Goal: Task Accomplishment & Management: Register for event/course

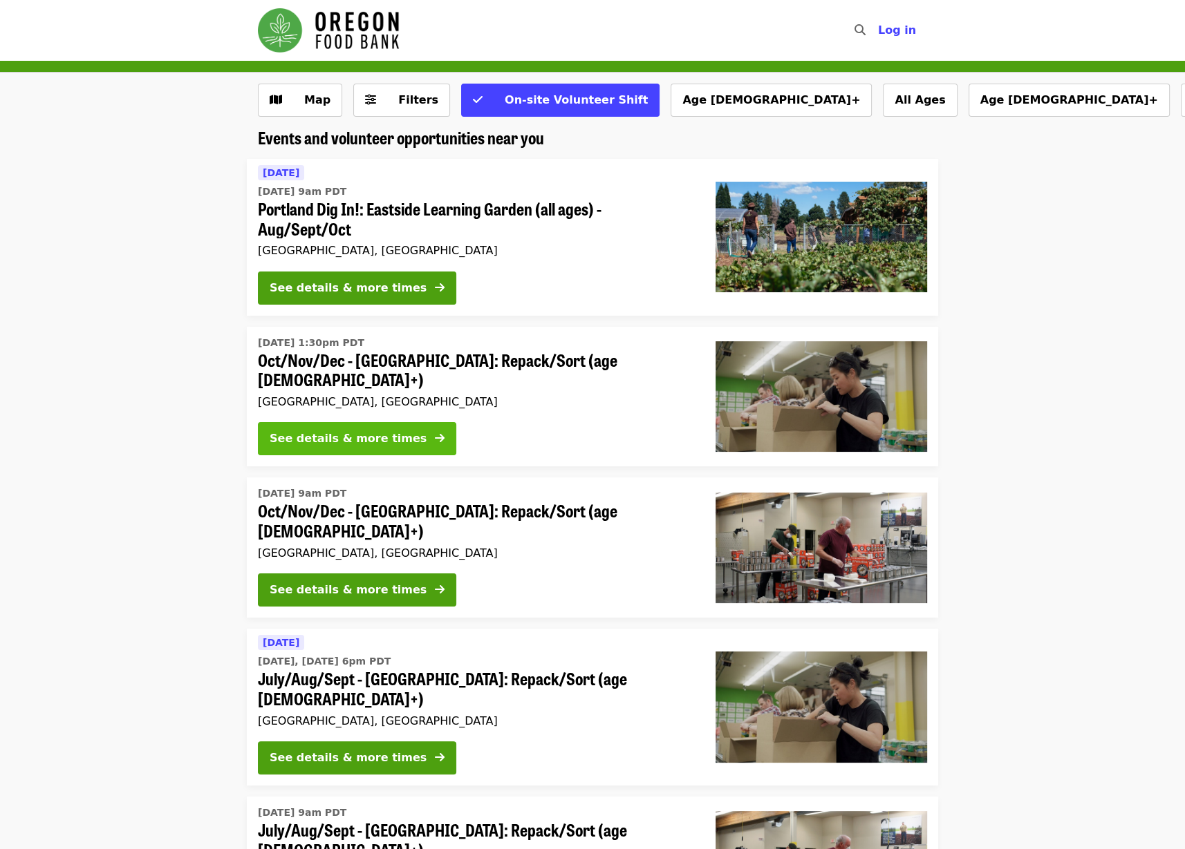
click at [327, 423] on button "See details & more times" at bounding box center [357, 438] width 198 height 33
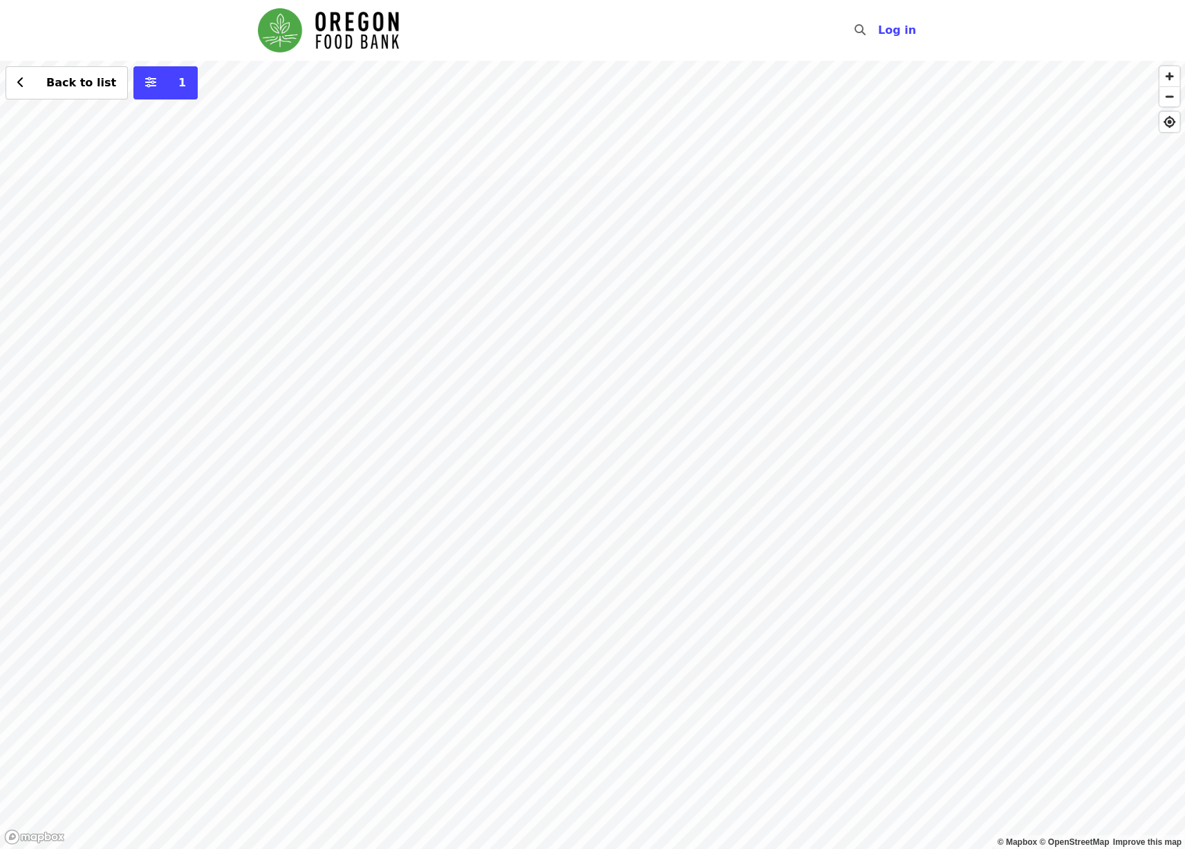
click at [529, 340] on div "Back to list 1" at bounding box center [592, 455] width 1185 height 789
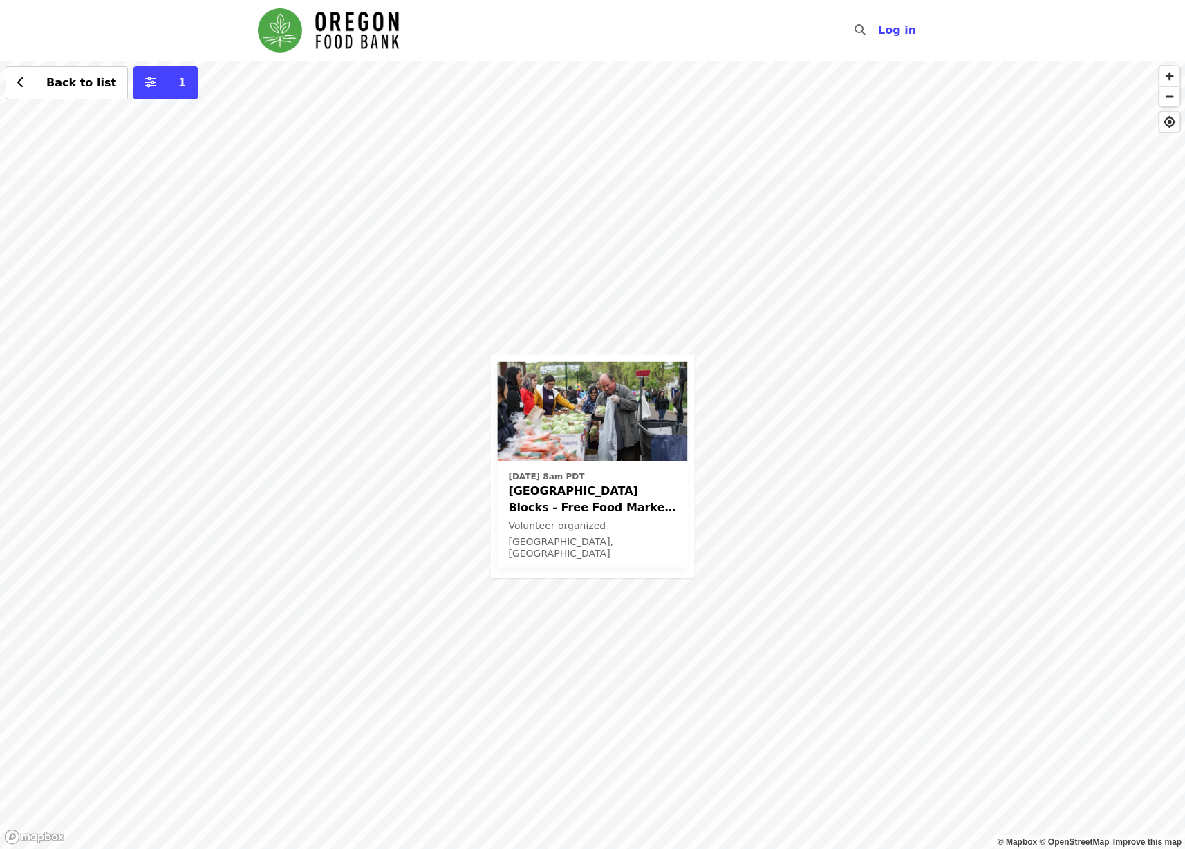
click at [803, 381] on div "[DATE] 8am PDT [GEOGRAPHIC_DATA] Blocks - Free Food Market (16+) Volunteer orga…" at bounding box center [592, 455] width 1185 height 789
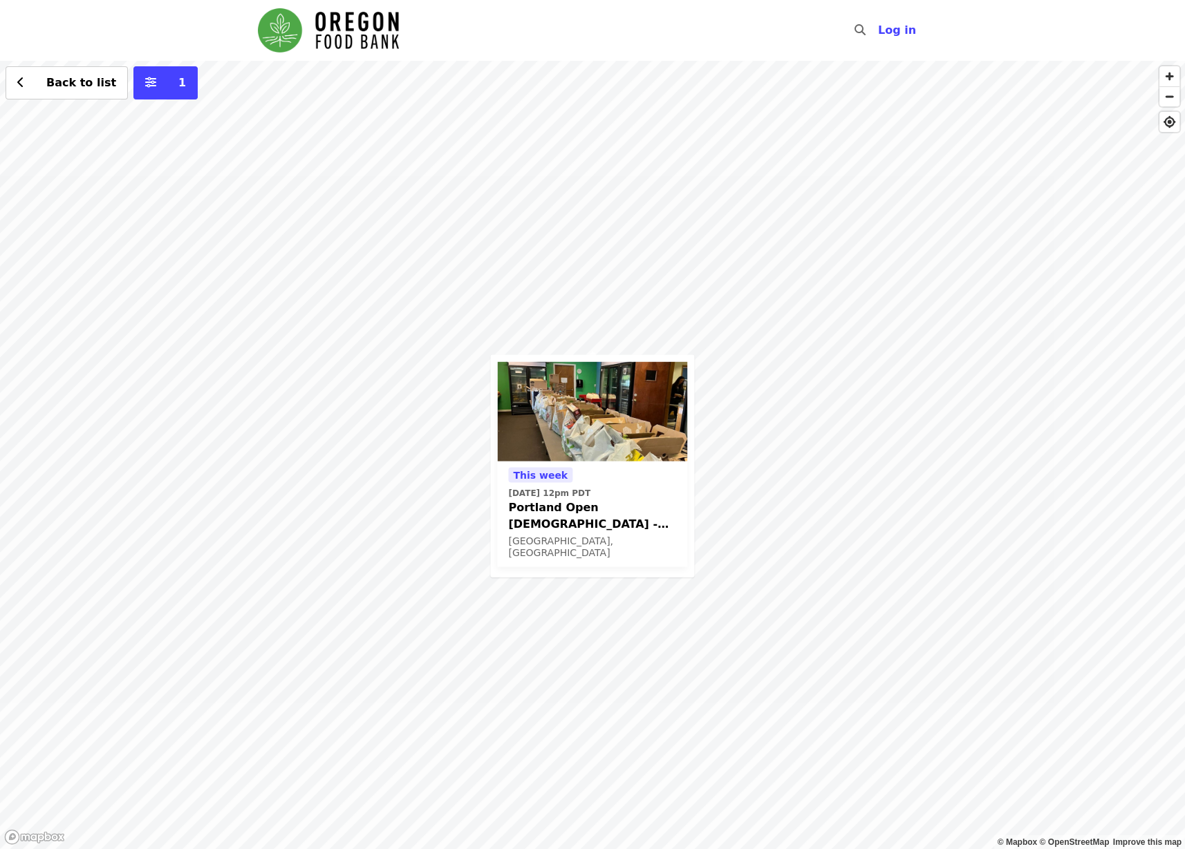
click at [542, 196] on div "[DATE][DATE] 12pm PDT Portland Open [DEMOGRAPHIC_DATA] - Partner Agency Support…" at bounding box center [592, 455] width 1185 height 789
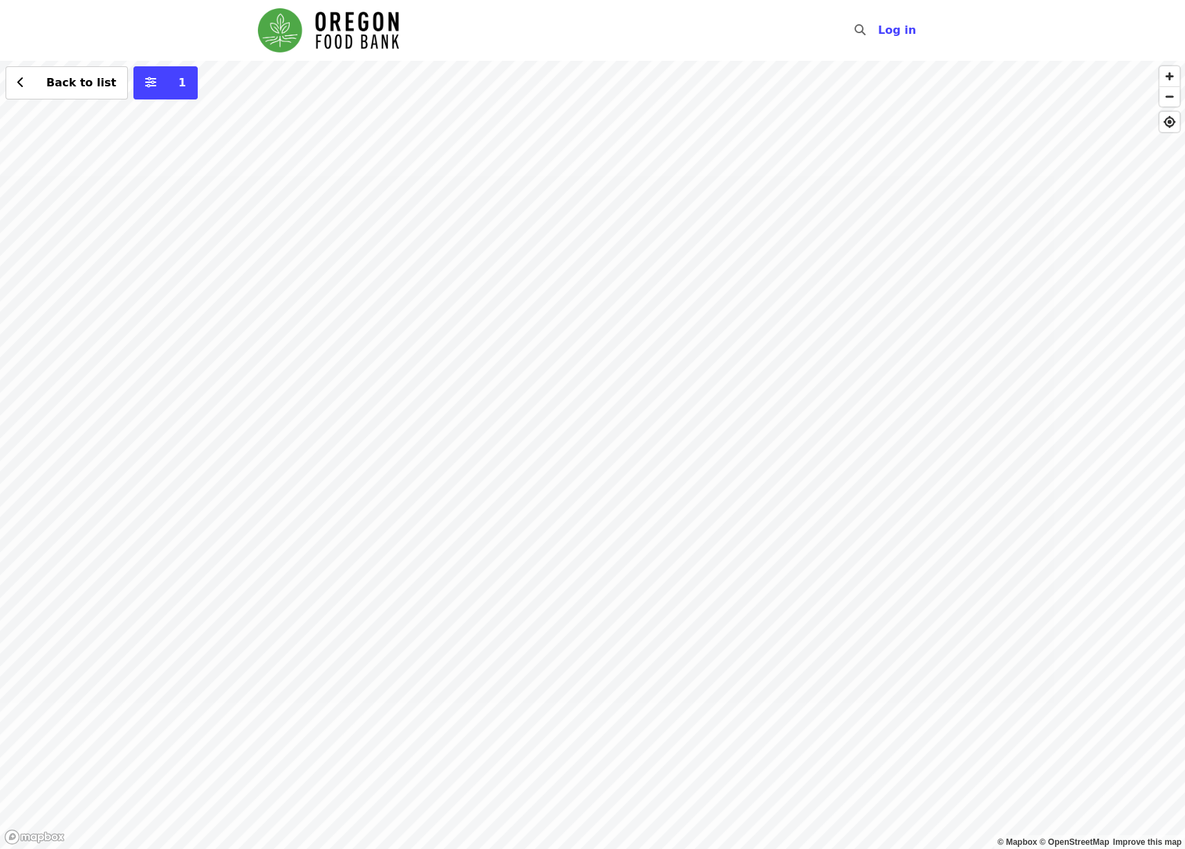
click at [17, 520] on div "Back to list 1" at bounding box center [592, 455] width 1185 height 789
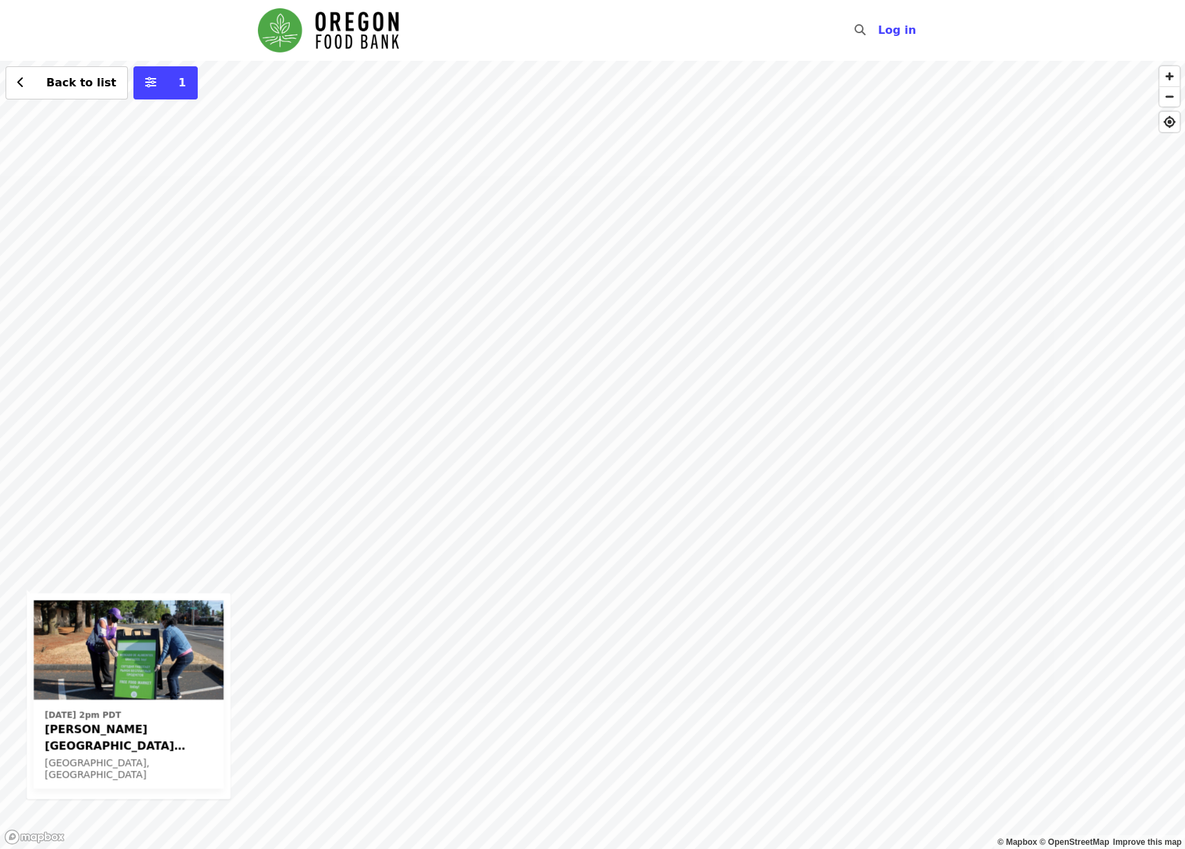
drag, startPoint x: 975, startPoint y: 330, endPoint x: 402, endPoint y: 560, distance: 617.2
click at [403, 561] on div "Fri, Sep 19 @ 2pm PDT Rigler Elementary School (Latino Network) - Free Food Mar…" at bounding box center [592, 455] width 1185 height 789
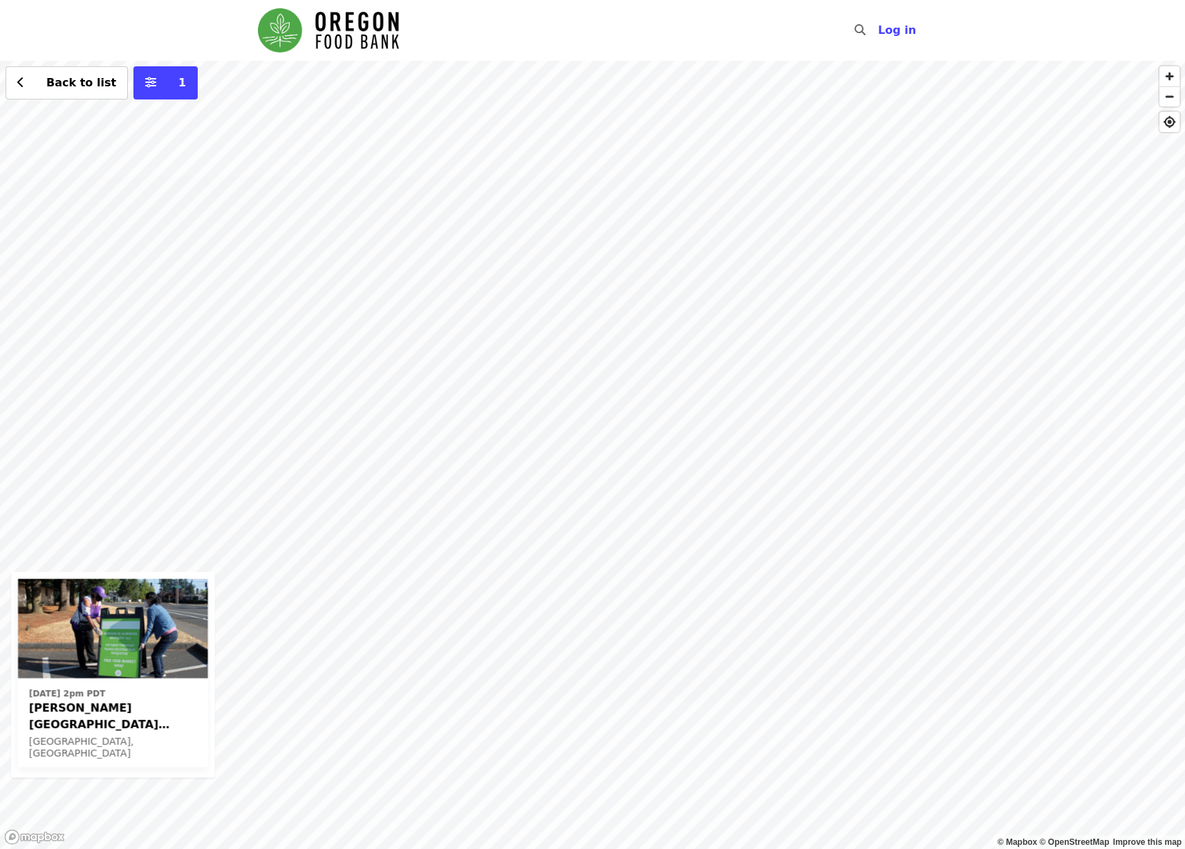
click at [1142, 439] on div "Fri, Sep 19 @ 2pm PDT Rigler Elementary School (Latino Network) - Free Food Mar…" at bounding box center [592, 455] width 1185 height 789
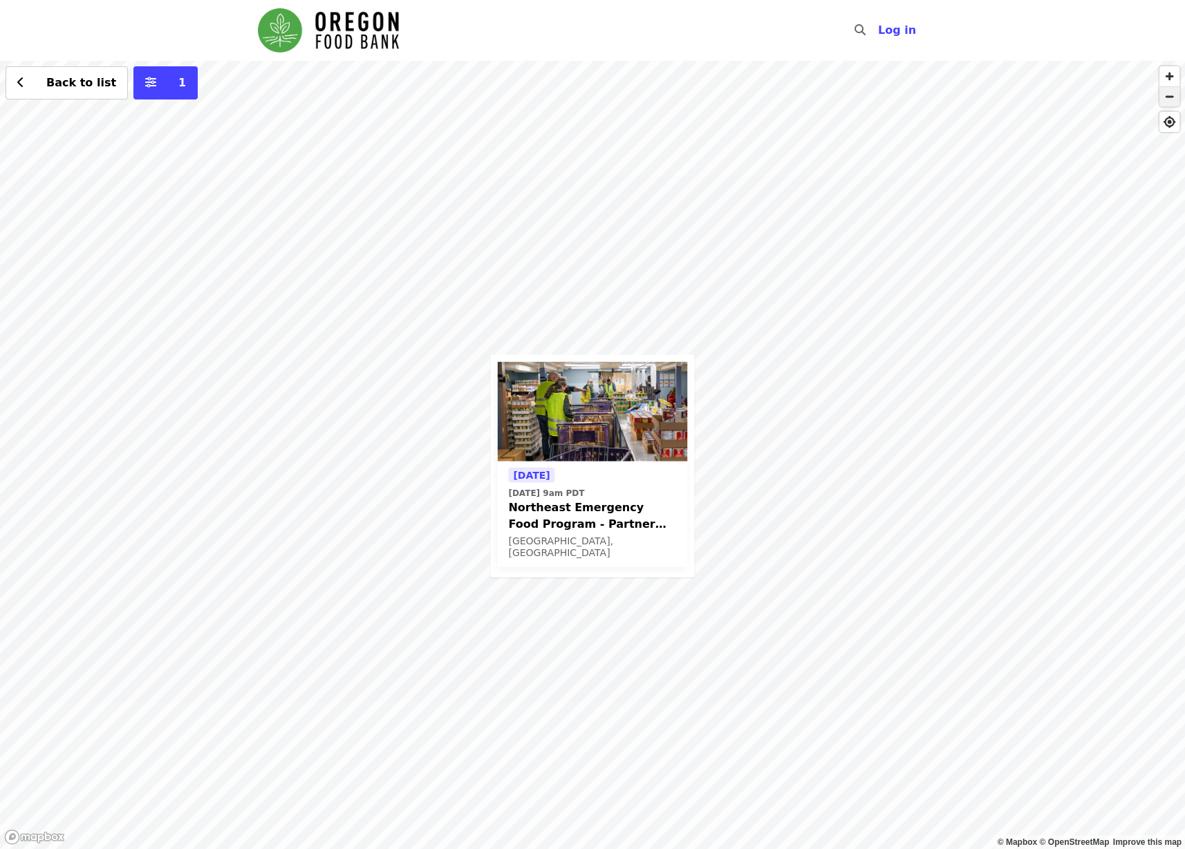
click at [1166, 95] on span "button" at bounding box center [1169, 96] width 20 height 19
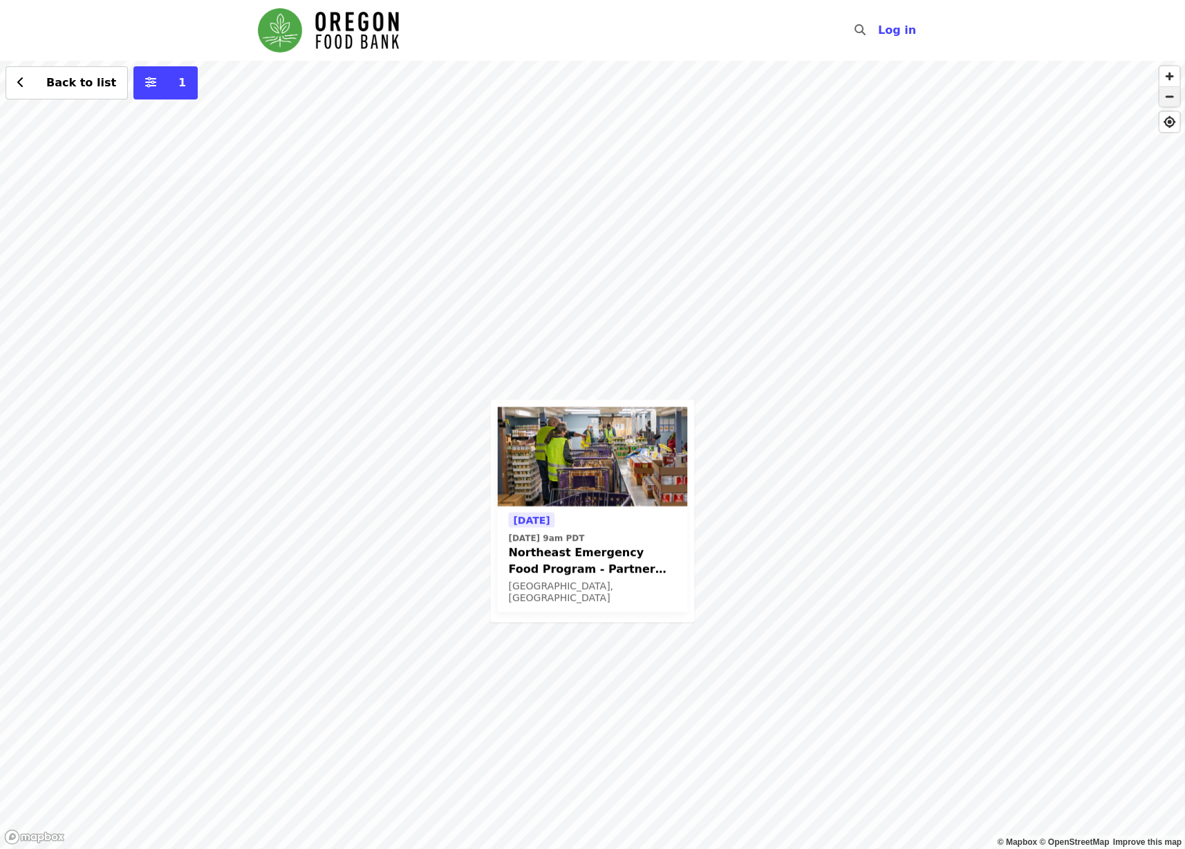
click at [1166, 95] on span "button" at bounding box center [1169, 96] width 20 height 19
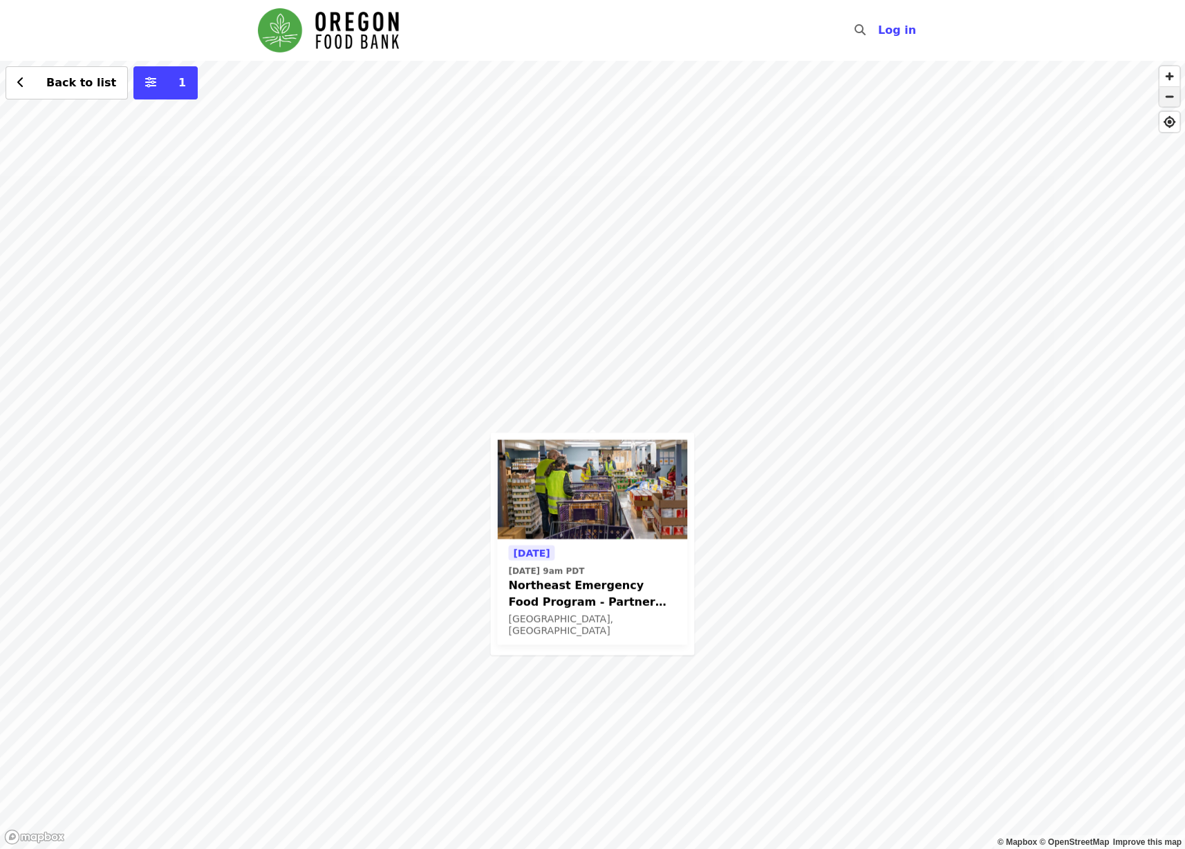
click at [1166, 95] on span "button" at bounding box center [1169, 96] width 20 height 19
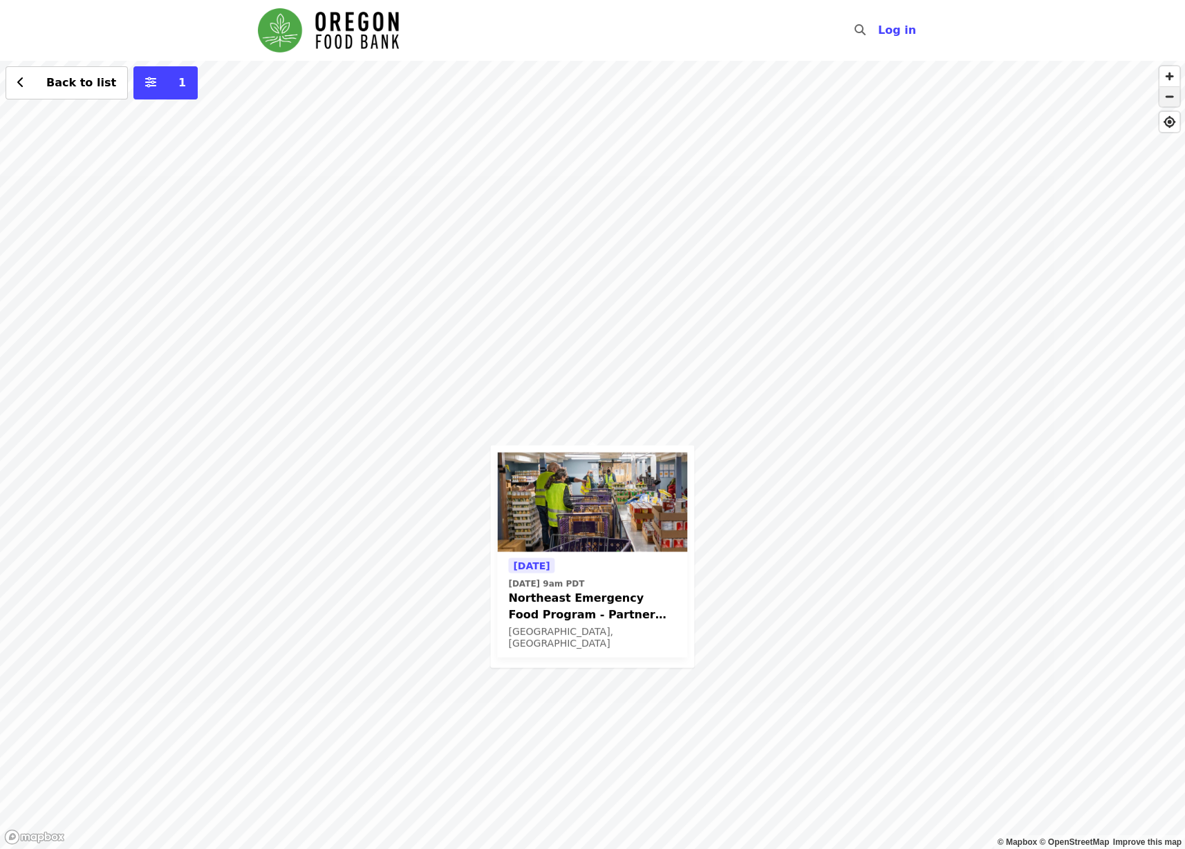
click at [1166, 95] on span "button" at bounding box center [1169, 96] width 20 height 19
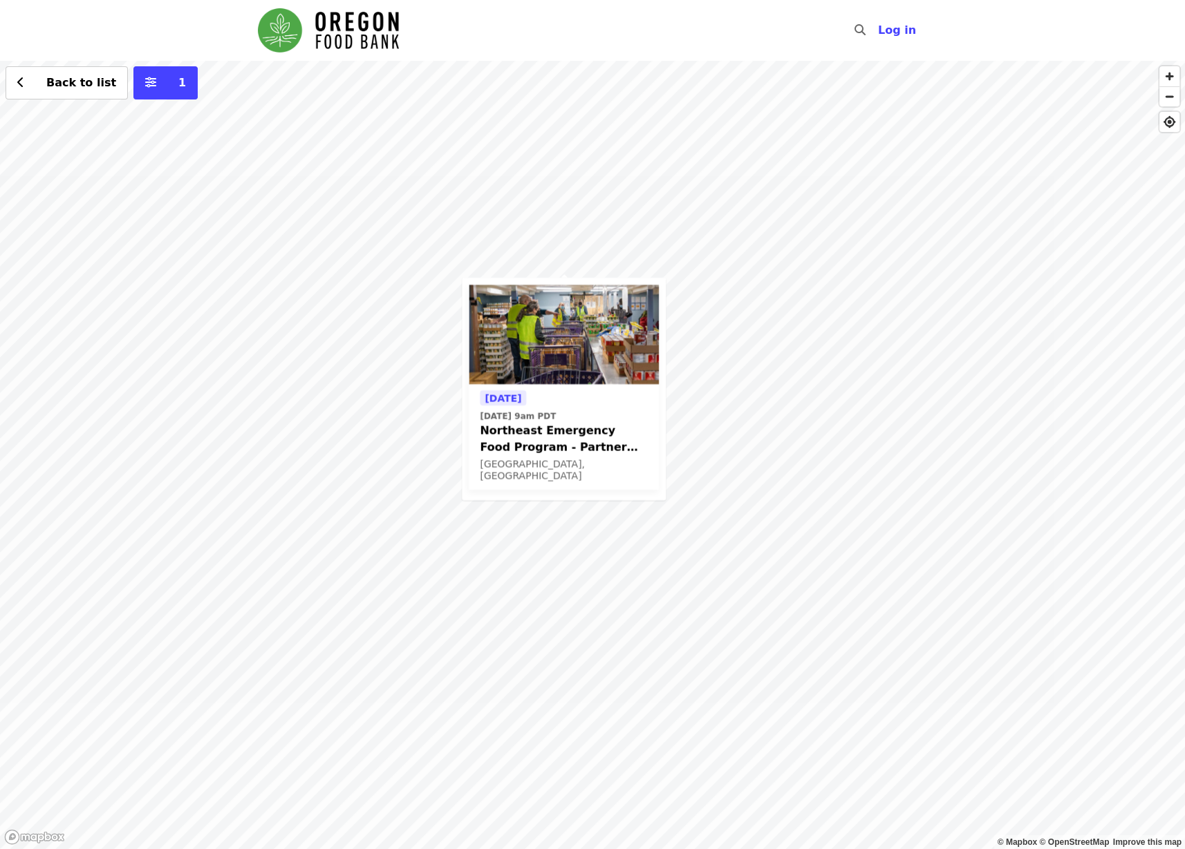
drag, startPoint x: 347, startPoint y: 702, endPoint x: 316, endPoint y: 526, distance: 178.3
click at [317, 525] on div "Tomorrow Sat, Aug 16 @ 9am PDT Northeast Emergency Food Program - Partner Agenc…" at bounding box center [592, 455] width 1185 height 789
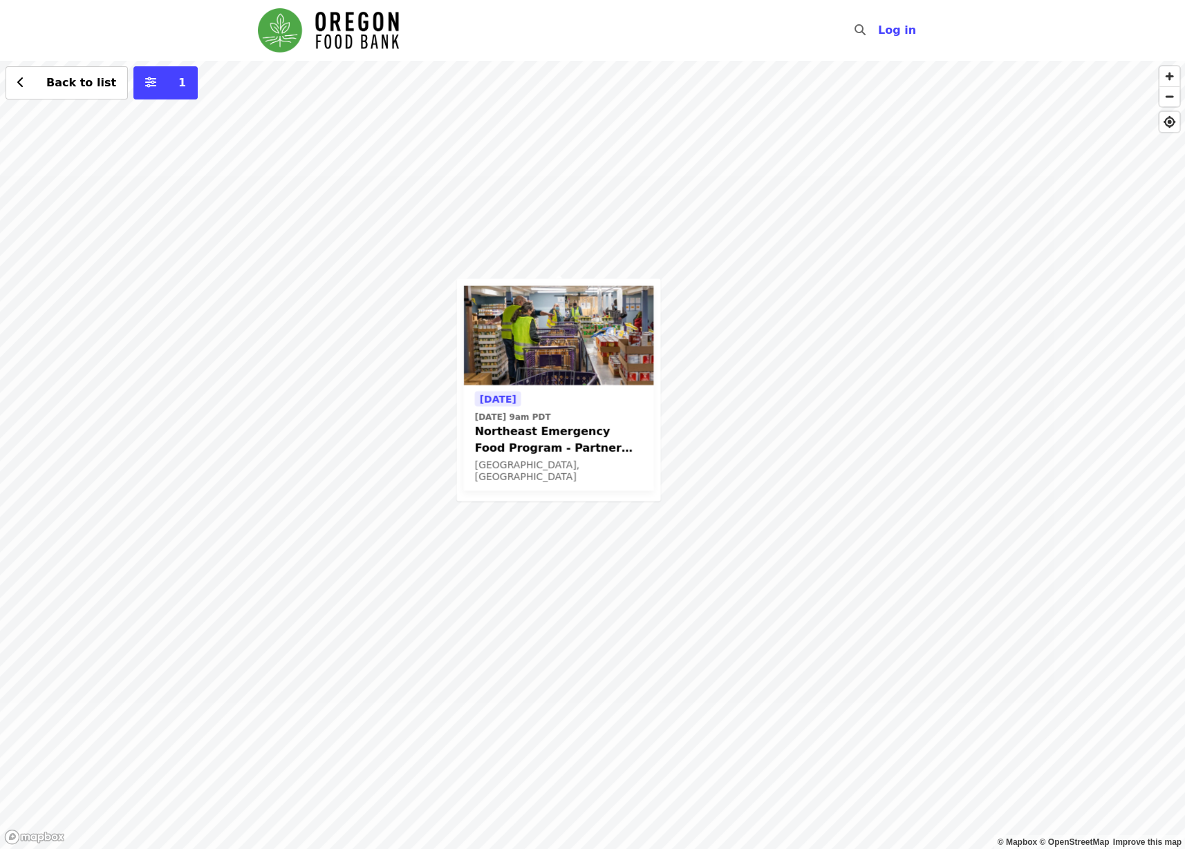
click at [398, 420] on div "Tomorrow Sat, Aug 16 @ 9am PDT Northeast Emergency Food Program - Partner Agenc…" at bounding box center [592, 455] width 1185 height 789
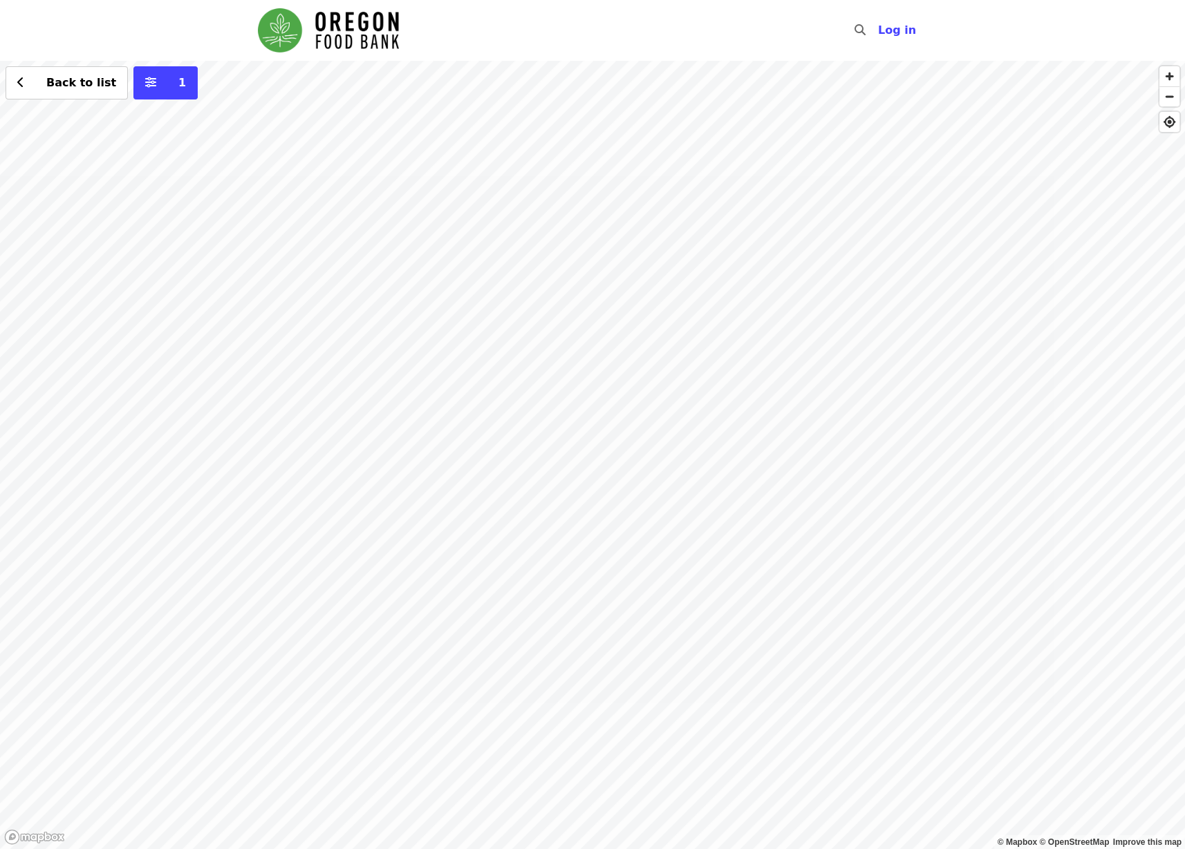
click at [406, 161] on div "Back to list 1" at bounding box center [592, 455] width 1185 height 789
click at [624, 507] on div "Back to list 1" at bounding box center [592, 455] width 1185 height 789
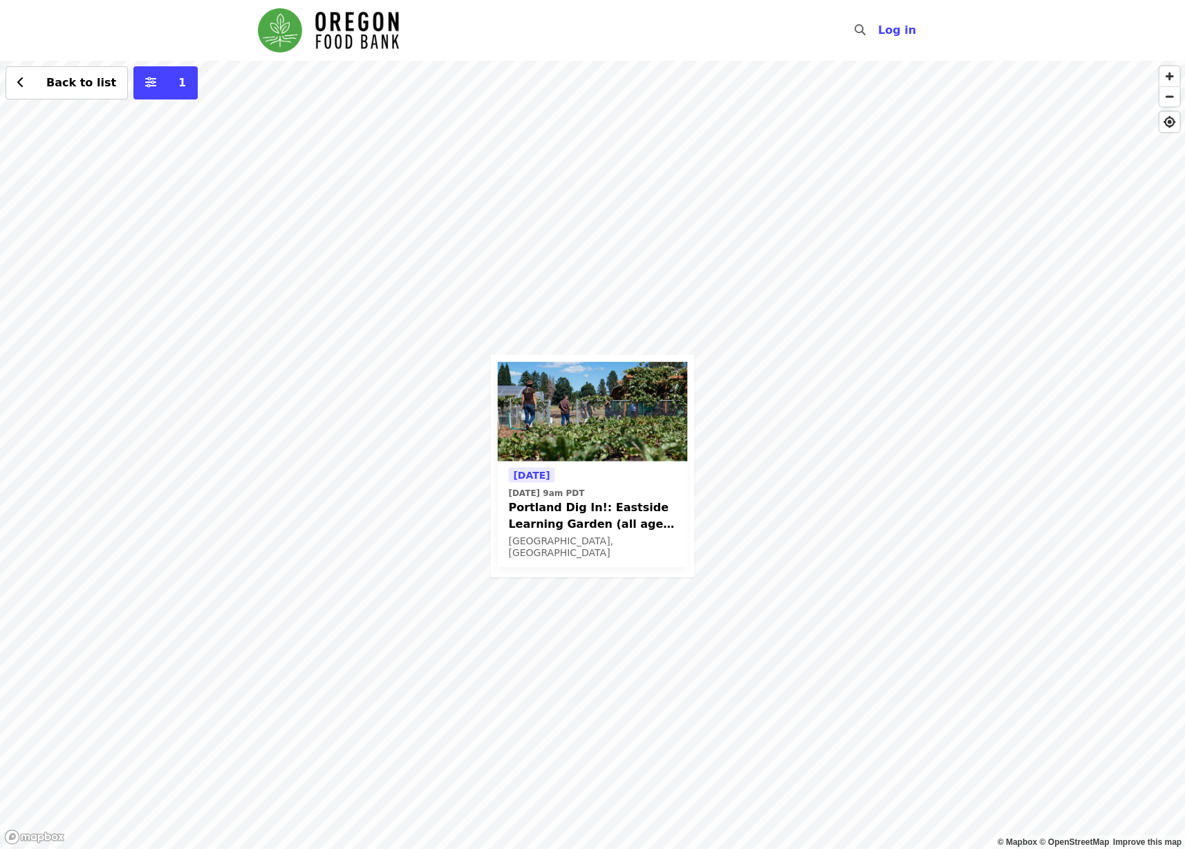
click at [523, 258] on div "Tomorrow Thu, Aug 14 @ 9am PDT Portland Dig In!: Eastside Learning Garden (all …" at bounding box center [592, 455] width 1185 height 789
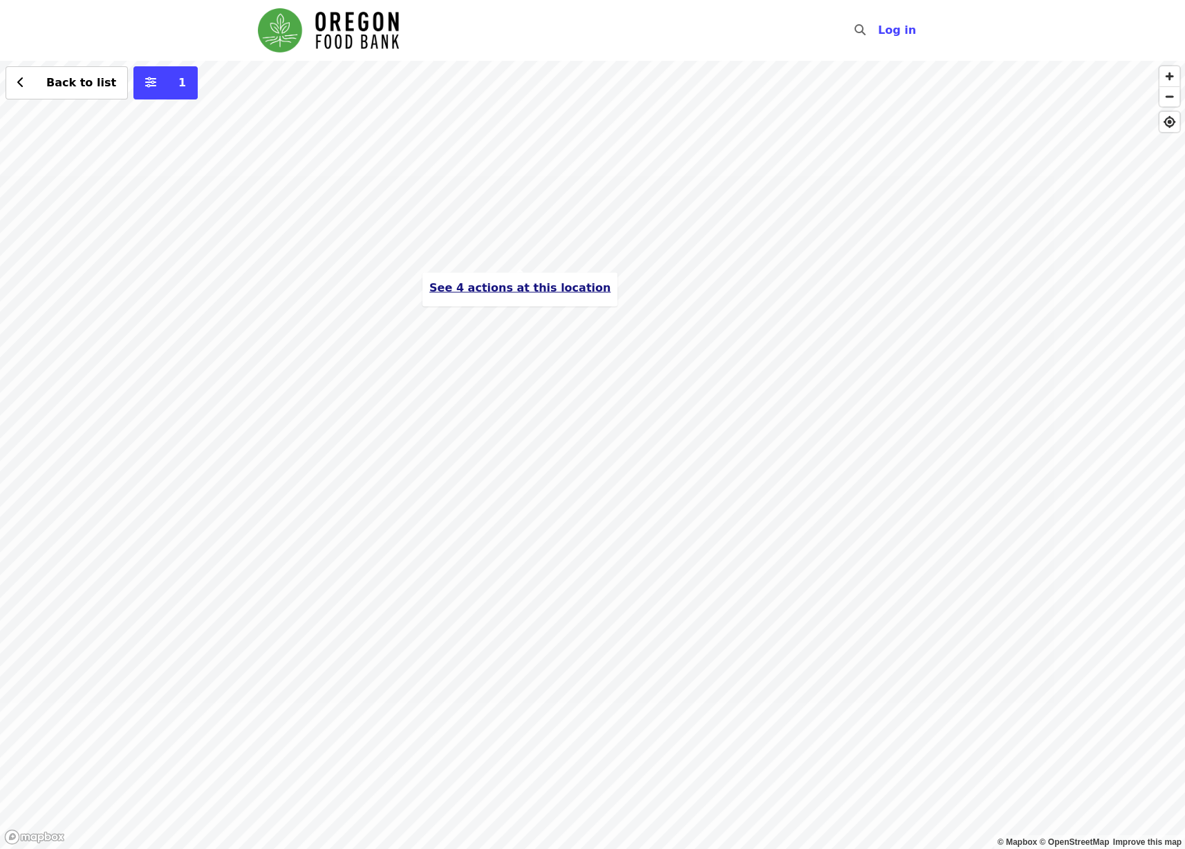
click at [523, 285] on span "See 4 actions at this location" at bounding box center [519, 287] width 181 height 13
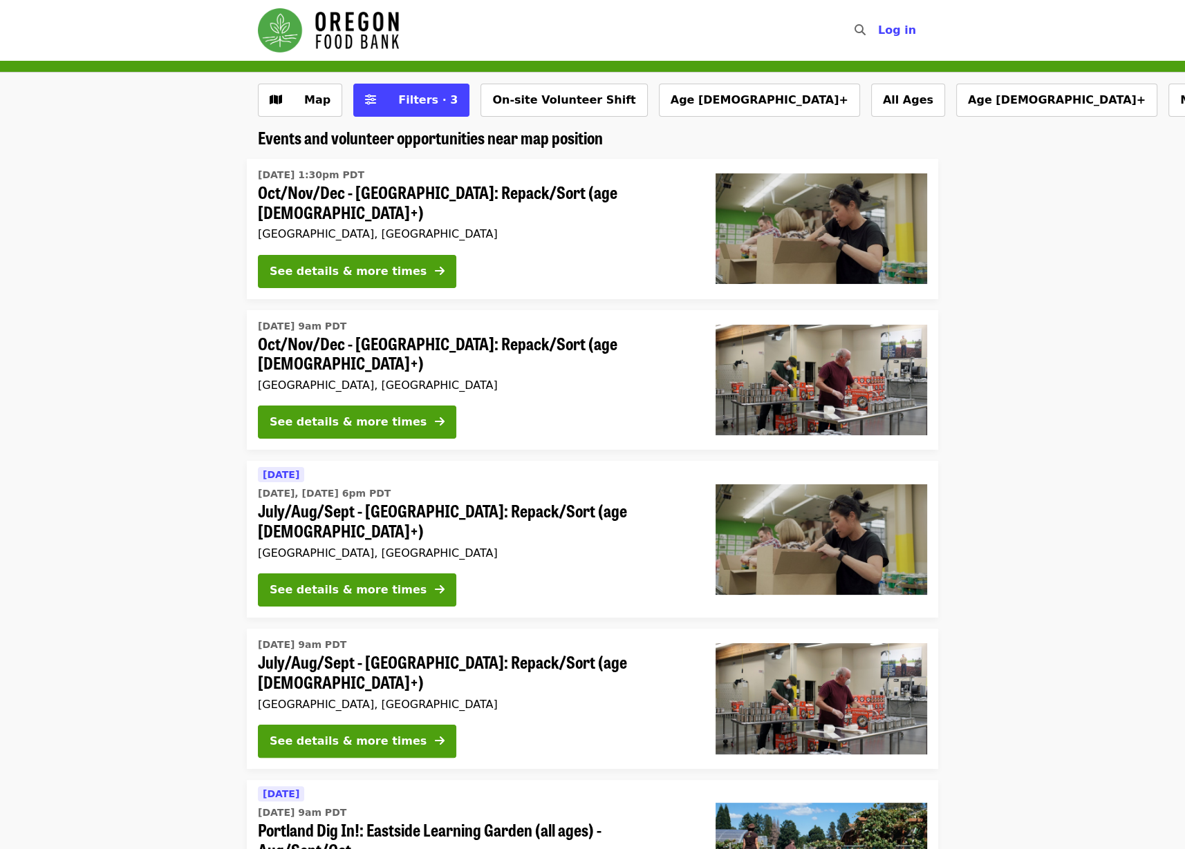
click at [359, 173] on time "[DATE] 1:30pm PDT" at bounding box center [311, 175] width 106 height 15
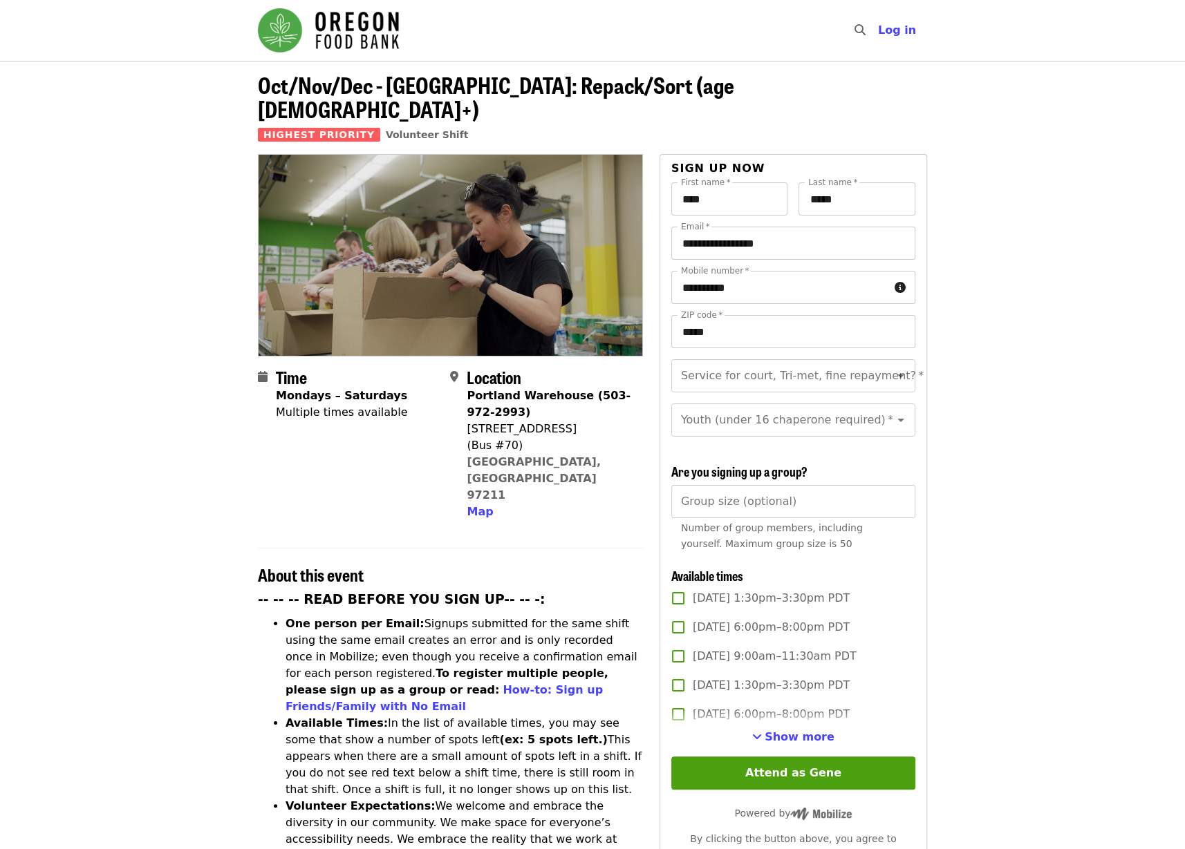
click at [361, 27] on img "Main navigation" at bounding box center [328, 30] width 141 height 44
